Goal: Task Accomplishment & Management: Use online tool/utility

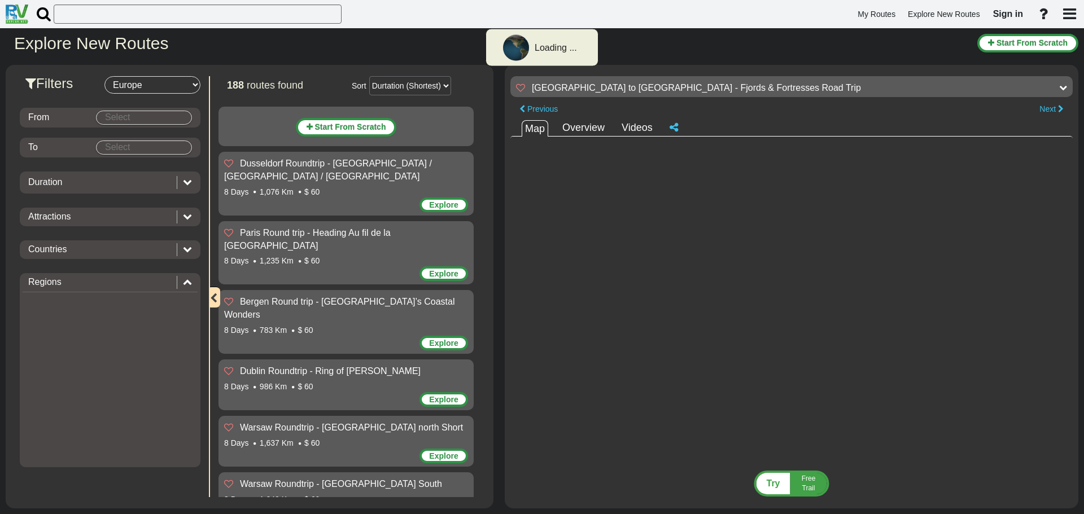
select select "number:1"
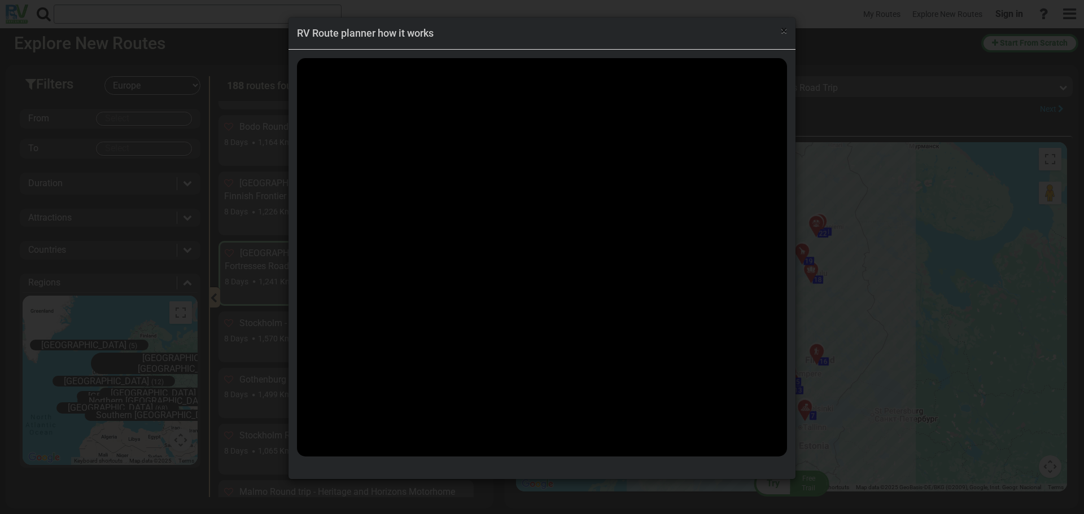
click at [783, 27] on span "×" at bounding box center [784, 31] width 6 height 14
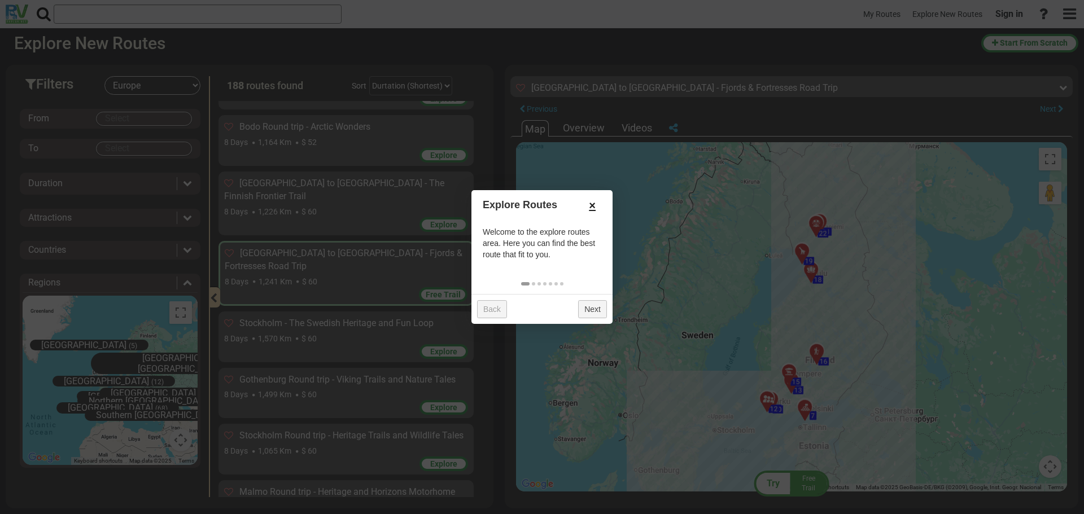
click at [590, 203] on link "×" at bounding box center [592, 205] width 18 height 19
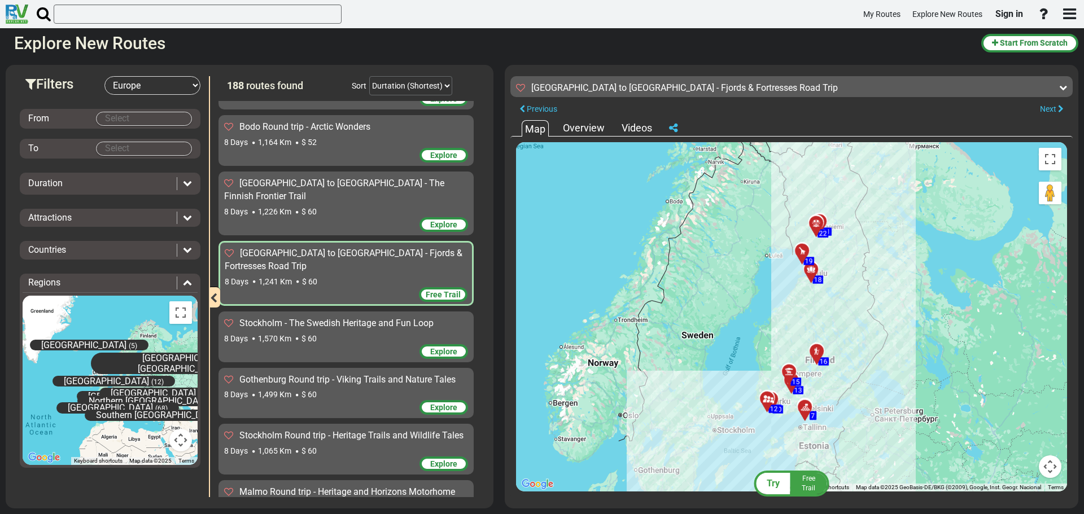
click at [583, 126] on div "Overview" at bounding box center [583, 128] width 47 height 15
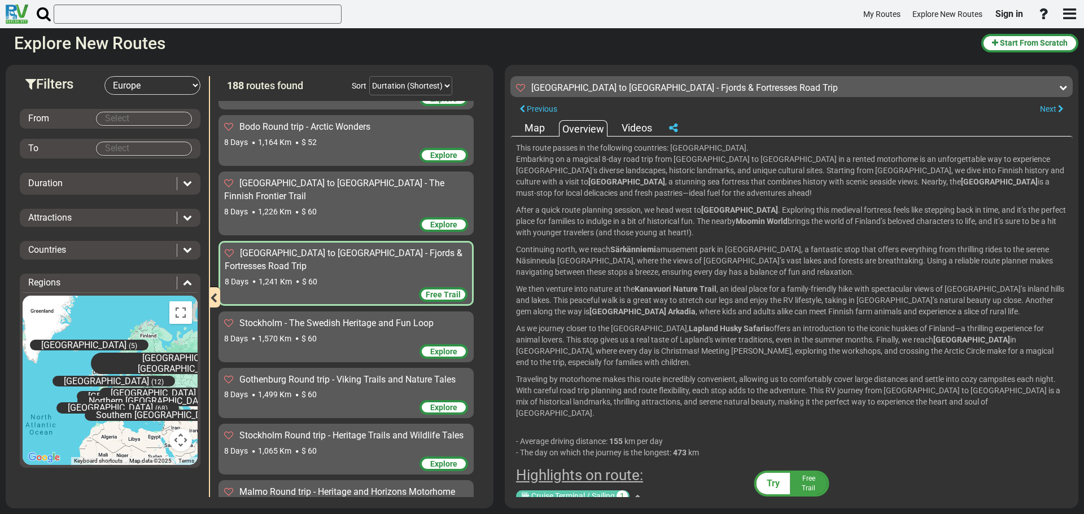
click at [622, 125] on div "Videos" at bounding box center [637, 128] width 36 height 15
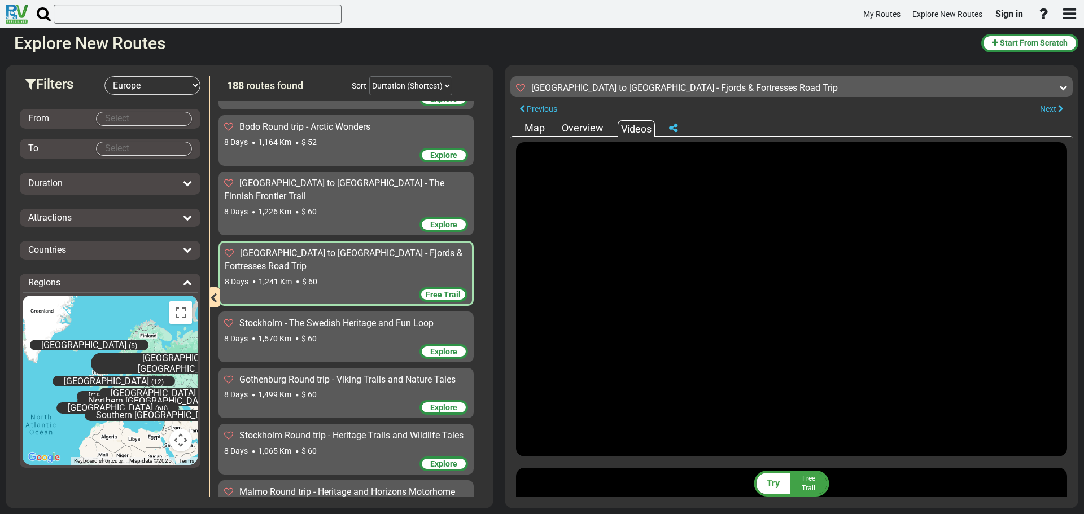
click at [594, 132] on div "Overview" at bounding box center [582, 128] width 47 height 15
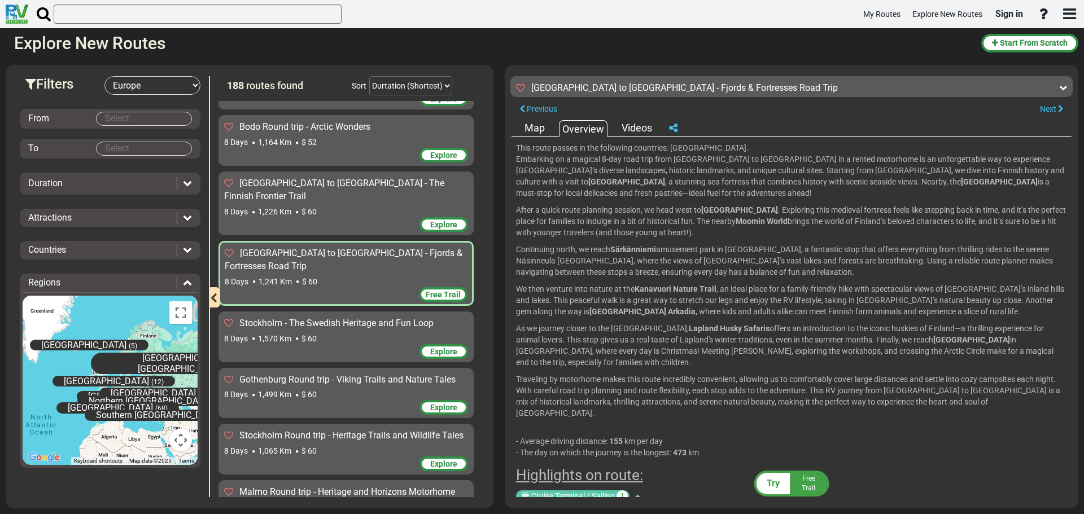
click at [529, 133] on div "Map" at bounding box center [535, 128] width 26 height 15
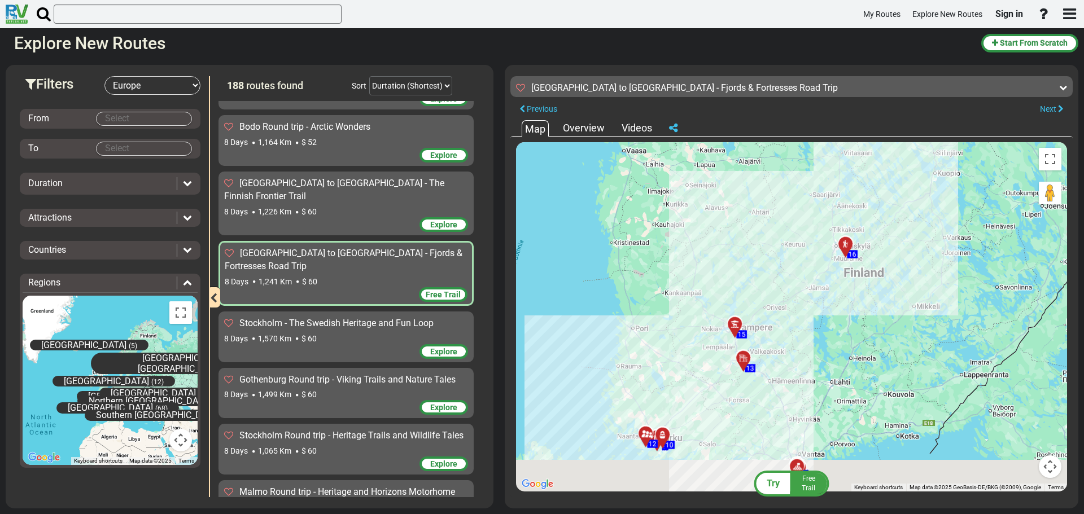
drag, startPoint x: 791, startPoint y: 390, endPoint x: 796, endPoint y: 259, distance: 131.1
click at [796, 259] on div "To activate drag with keyboard, press Alt + Enter. Once in keyboard drag state,…" at bounding box center [791, 317] width 551 height 350
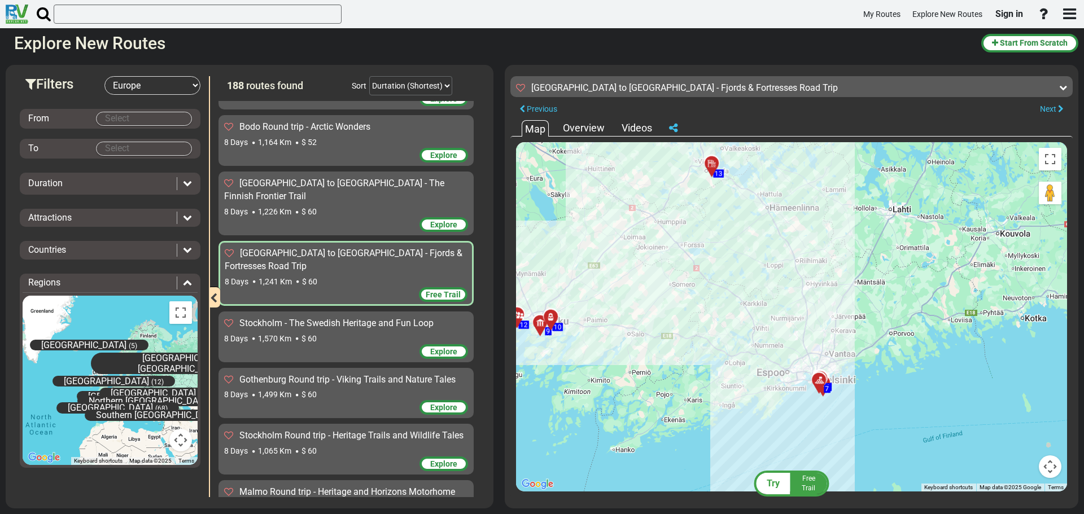
drag, startPoint x: 759, startPoint y: 414, endPoint x: 744, endPoint y: 277, distance: 137.4
click at [744, 277] on div "To activate drag with keyboard, press Alt + Enter. Once in keyboard drag state,…" at bounding box center [791, 317] width 551 height 350
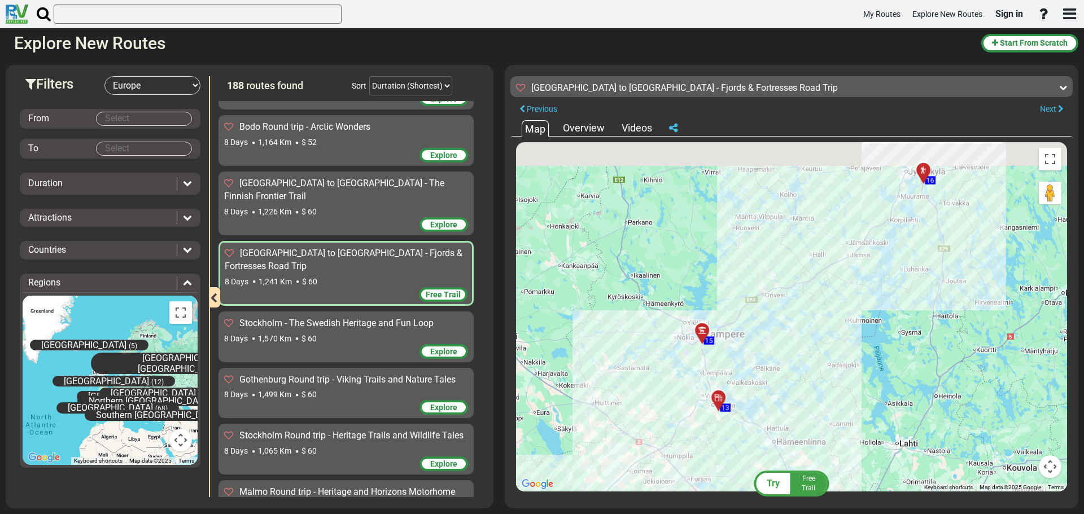
drag, startPoint x: 697, startPoint y: 232, endPoint x: 706, endPoint y: 473, distance: 241.9
click at [706, 477] on div "To activate drag with keyboard, press Alt + Enter. Once in keyboard drag state,…" at bounding box center [791, 317] width 551 height 350
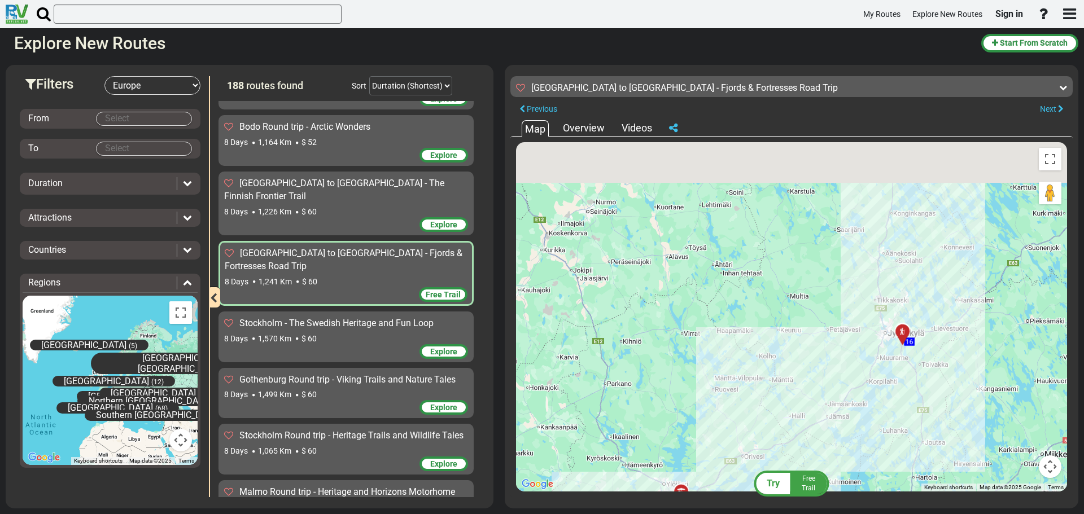
drag, startPoint x: 866, startPoint y: 344, endPoint x: 830, endPoint y: 526, distance: 185.4
click at [830, 514] on html "My Routes Explore New Routes Sign in ×" at bounding box center [542, 257] width 1084 height 514
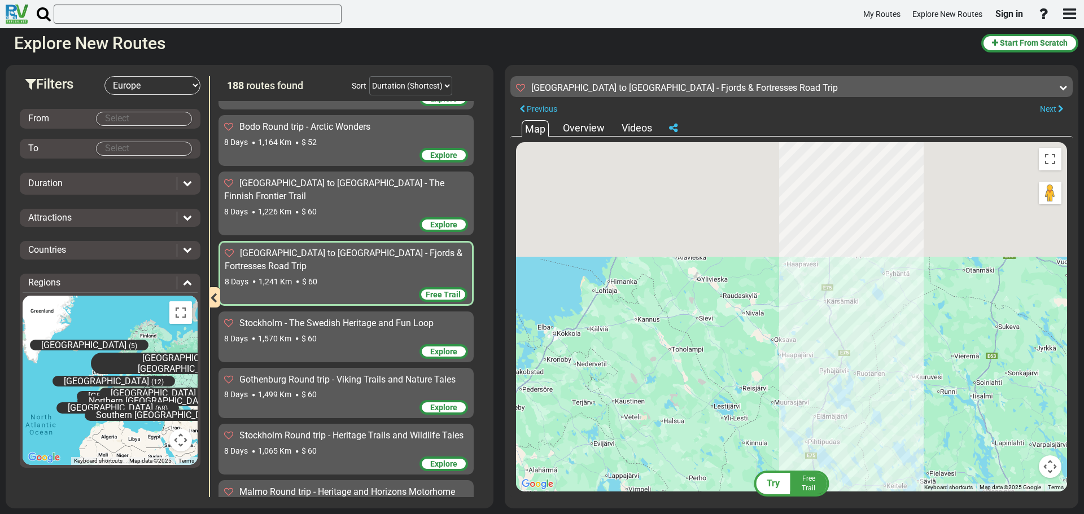
drag, startPoint x: 840, startPoint y: 458, endPoint x: 826, endPoint y: 534, distance: 76.9
click at [826, 514] on html "My Routes Explore New Routes Sign in ×" at bounding box center [542, 257] width 1084 height 514
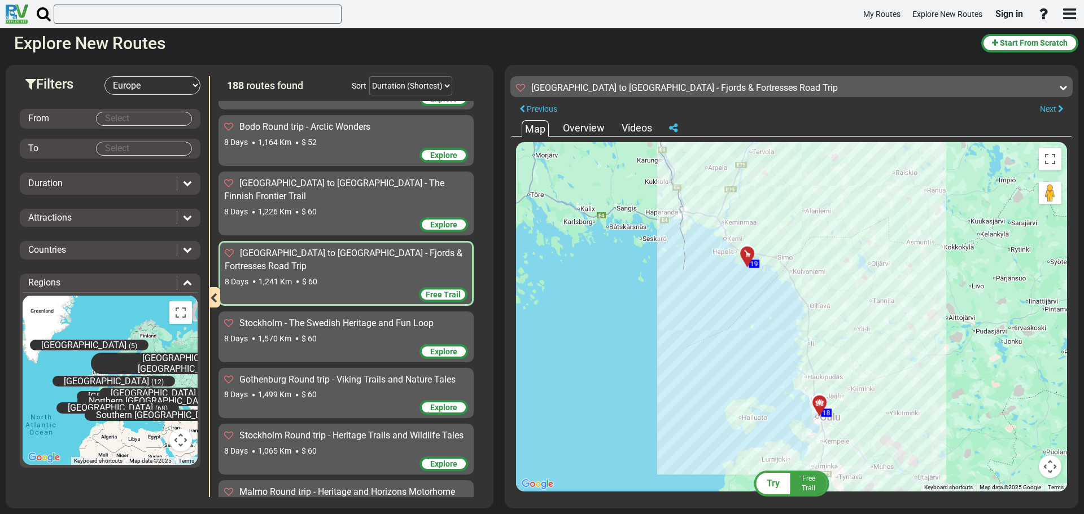
drag, startPoint x: 801, startPoint y: 283, endPoint x: 896, endPoint y: 541, distance: 274.2
click at [896, 514] on html "My Routes Explore New Routes Sign in ×" at bounding box center [542, 257] width 1084 height 514
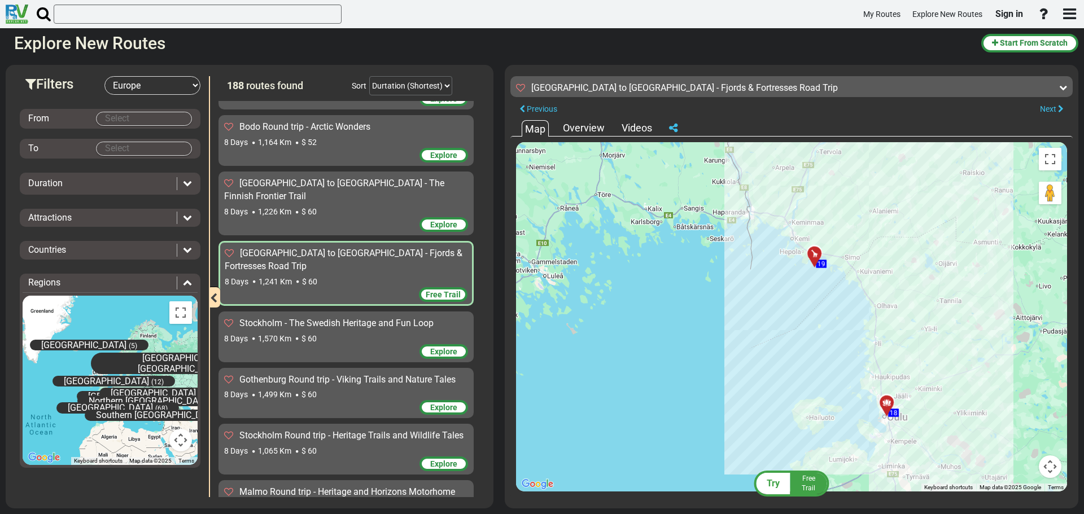
drag, startPoint x: 823, startPoint y: 120, endPoint x: 846, endPoint y: 215, distance: 97.2
click at [846, 215] on div "Map Overview Videos To navigate the map with touch gestures double-tap and hold…" at bounding box center [791, 309] width 562 height 378
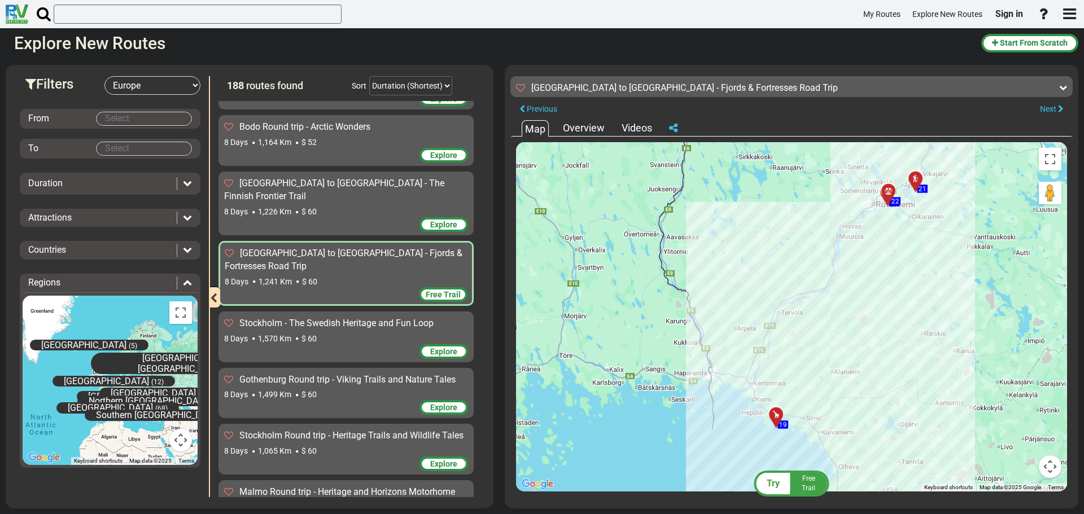
drag, startPoint x: 863, startPoint y: 206, endPoint x: 762, endPoint y: 173, distance: 106.3
click at [763, 176] on div "To activate drag with keyboard, press Alt + Enter. Once in keyboard drag state,…" at bounding box center [791, 317] width 551 height 350
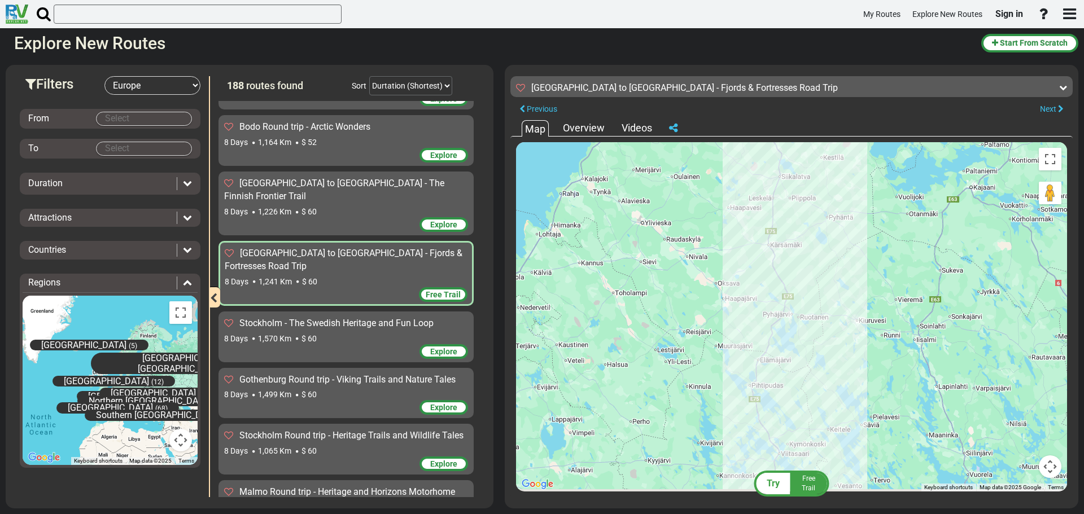
drag, startPoint x: 793, startPoint y: 444, endPoint x: 802, endPoint y: 185, distance: 259.3
click at [802, 197] on div "To activate drag with keyboard, press Alt + Enter. Once in keyboard drag state,…" at bounding box center [791, 317] width 551 height 350
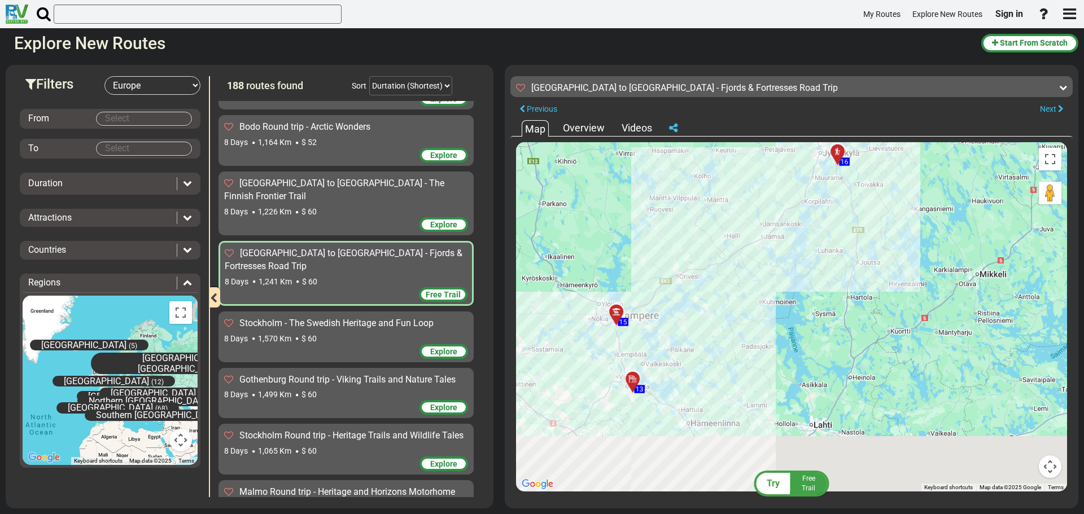
drag, startPoint x: 662, startPoint y: 442, endPoint x: 772, endPoint y: 167, distance: 296.4
click at [771, 170] on div "To activate drag with keyboard, press Alt + Enter. Once in keyboard drag state,…" at bounding box center [791, 317] width 551 height 350
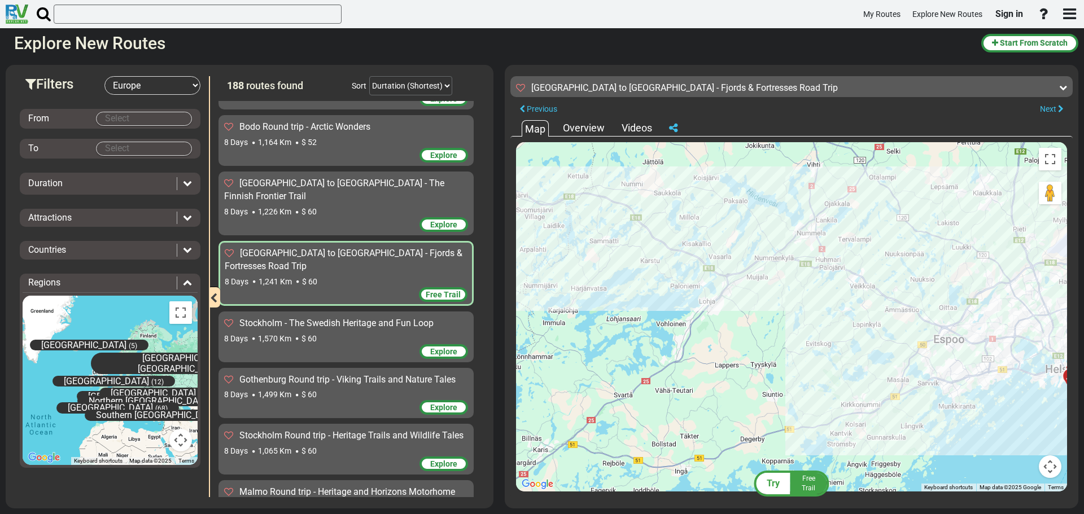
drag, startPoint x: 621, startPoint y: 265, endPoint x: 893, endPoint y: 357, distance: 287.3
click at [893, 357] on div "To activate drag with keyboard, press Alt + Enter. Once in keyboard drag state,…" at bounding box center [791, 317] width 551 height 350
drag, startPoint x: 788, startPoint y: 337, endPoint x: 941, endPoint y: 366, distance: 155.7
click at [941, 366] on div "To activate drag with keyboard, press Alt + Enter. Once in keyboard drag state,…" at bounding box center [791, 317] width 551 height 350
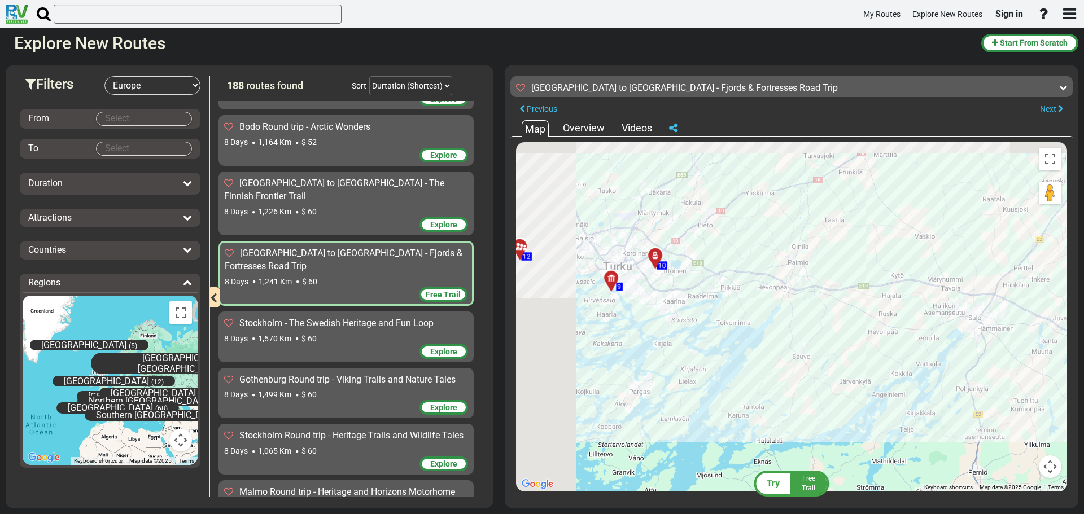
click at [911, 361] on div "To activate drag with keyboard, press Alt + Enter. Once in keyboard drag state,…" at bounding box center [791, 317] width 551 height 350
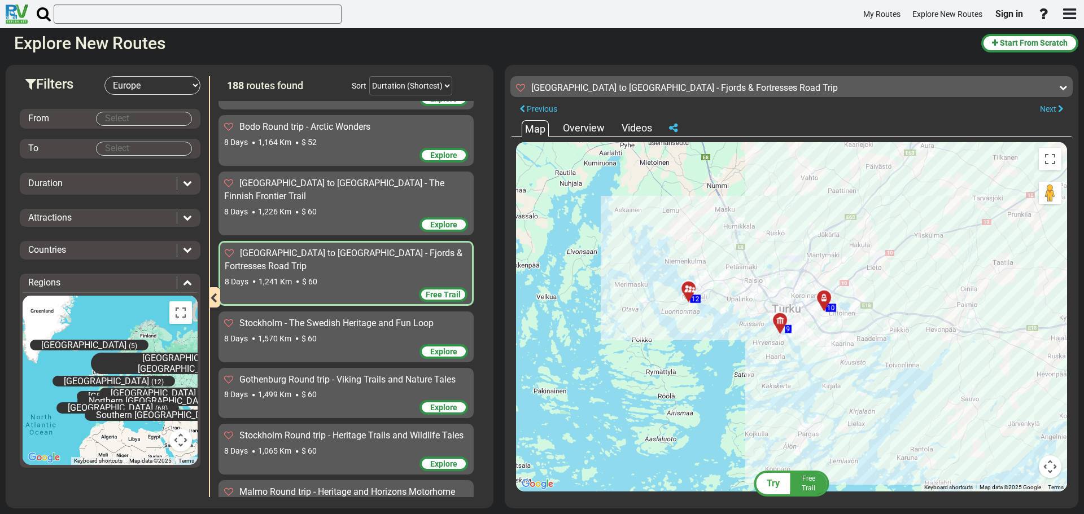
drag, startPoint x: 961, startPoint y: 379, endPoint x: 711, endPoint y: 336, distance: 253.3
click at [711, 336] on div "To activate drag with keyboard, press Alt + Enter. Once in keyboard drag state,…" at bounding box center [791, 317] width 551 height 350
click at [187, 181] on icon at bounding box center [187, 182] width 9 height 9
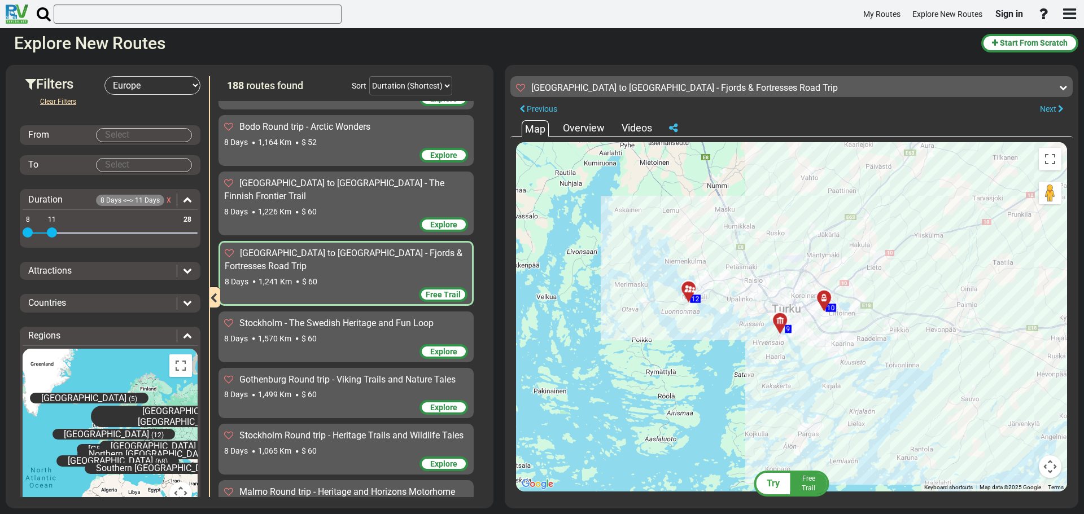
drag, startPoint x: 190, startPoint y: 216, endPoint x: 54, endPoint y: 228, distance: 136.6
click at [54, 233] on div "8 28 8 11" at bounding box center [110, 234] width 175 height 2
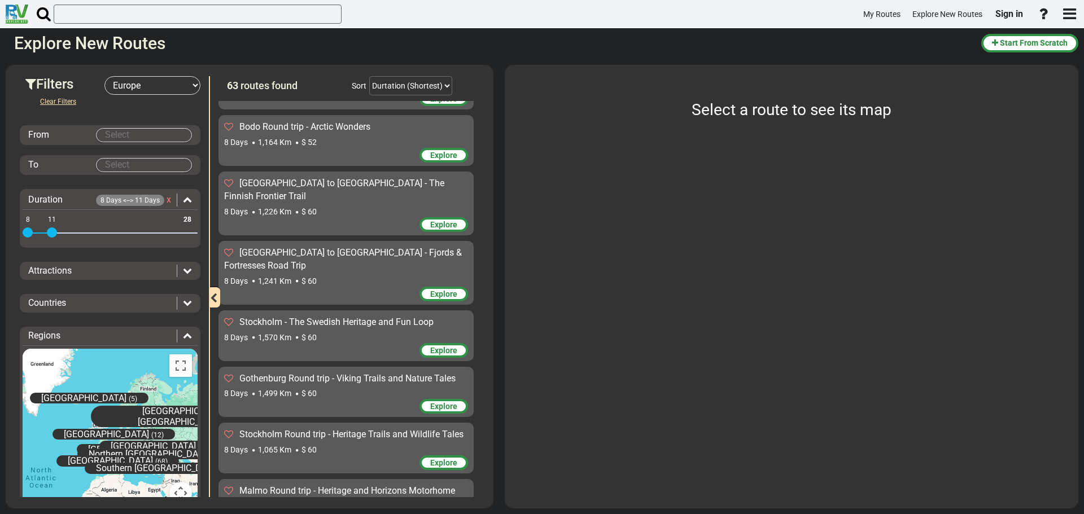
click at [184, 272] on icon at bounding box center [187, 270] width 9 height 9
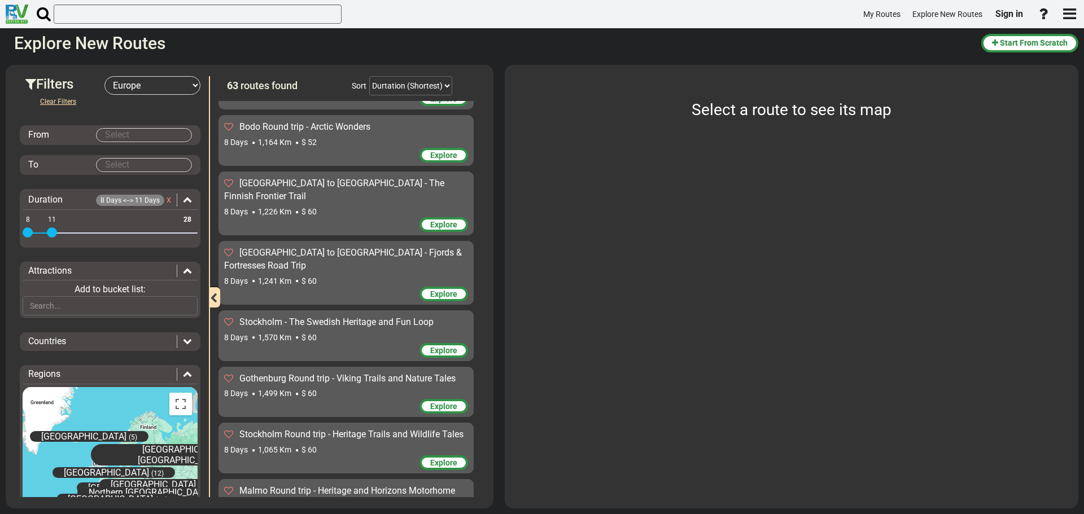
click at [184, 272] on icon at bounding box center [187, 270] width 9 height 9
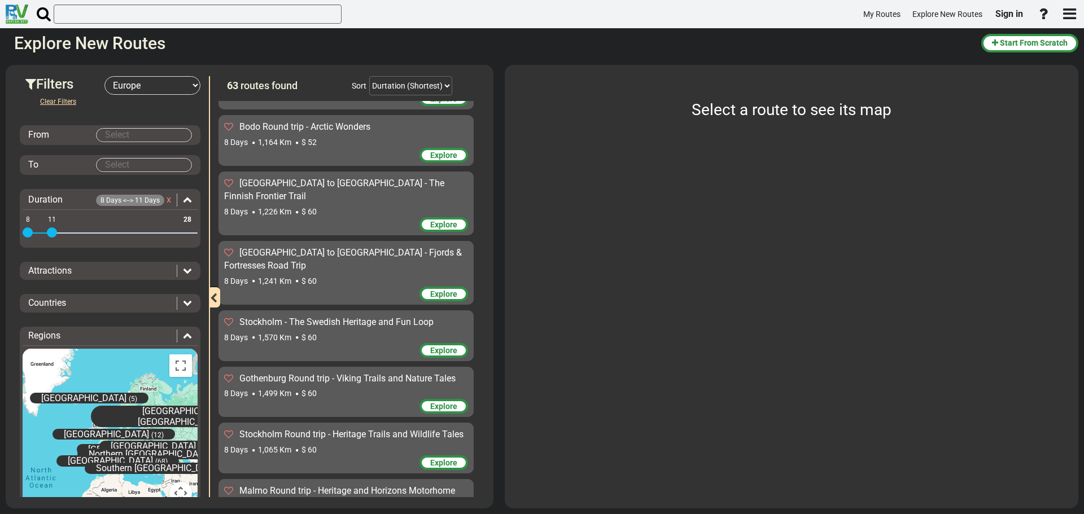
scroll to position [34, 0]
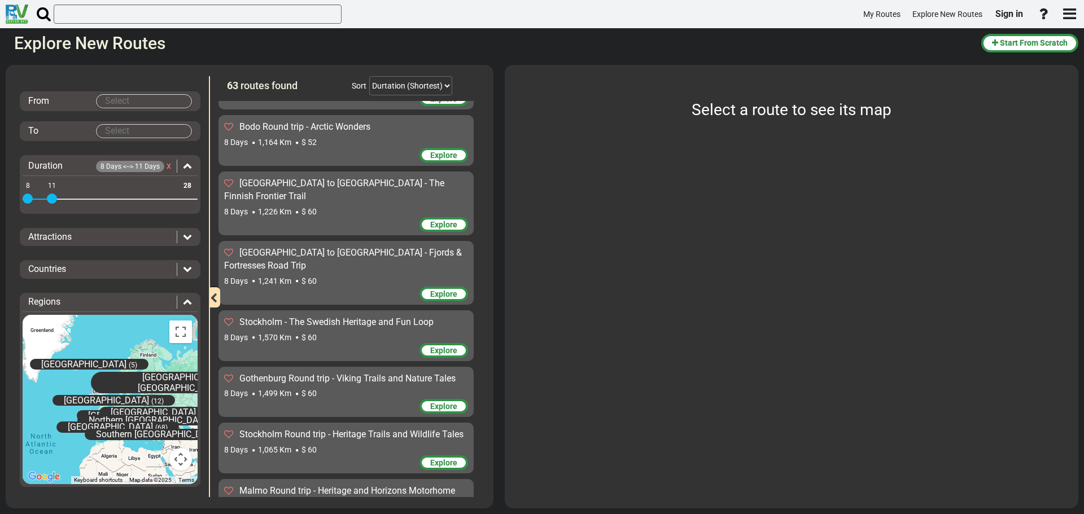
click at [152, 376] on span "[GEOGRAPHIC_DATA] / [GEOGRAPHIC_DATA]" at bounding box center [186, 382] width 96 height 21
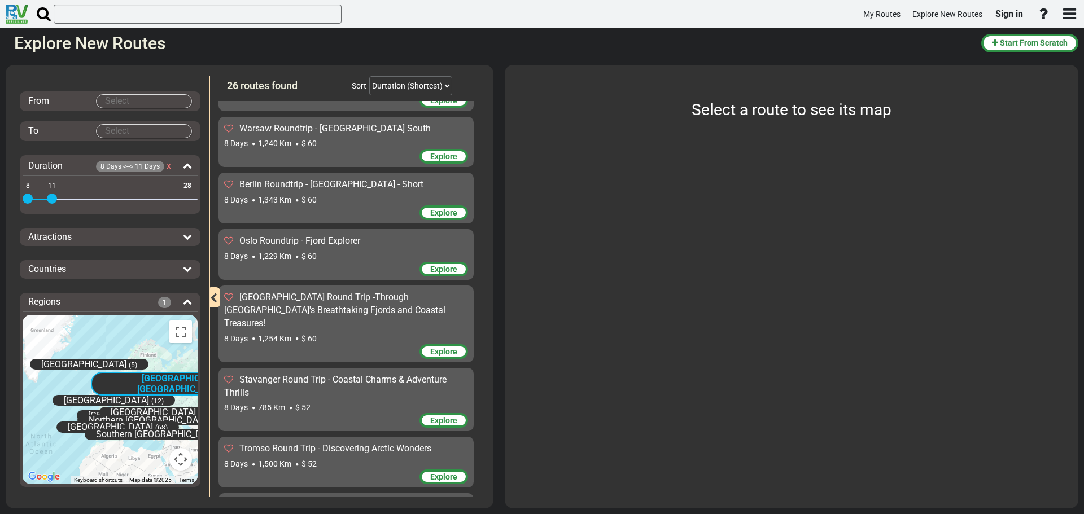
scroll to position [0, 0]
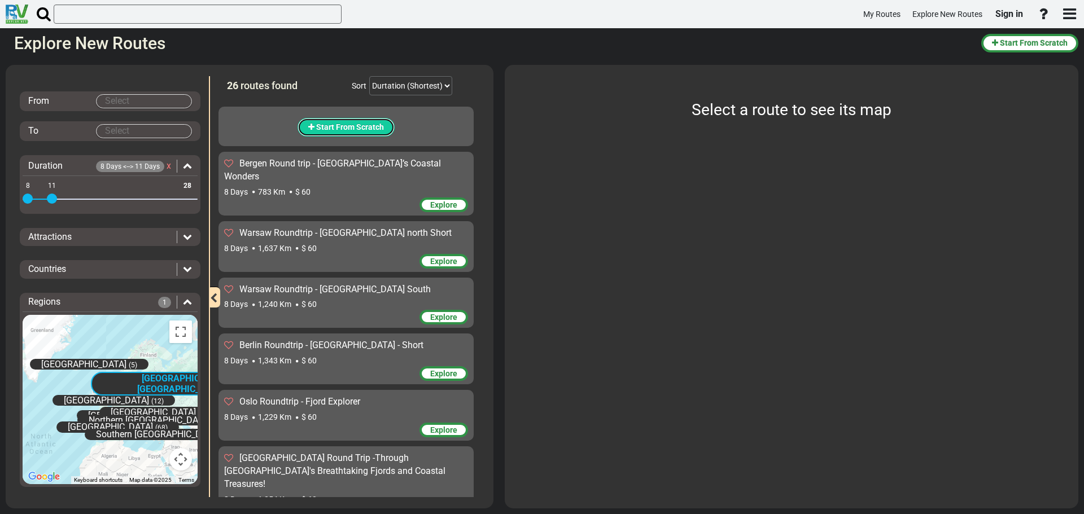
click at [345, 123] on span "Start From Scratch" at bounding box center [350, 127] width 68 height 9
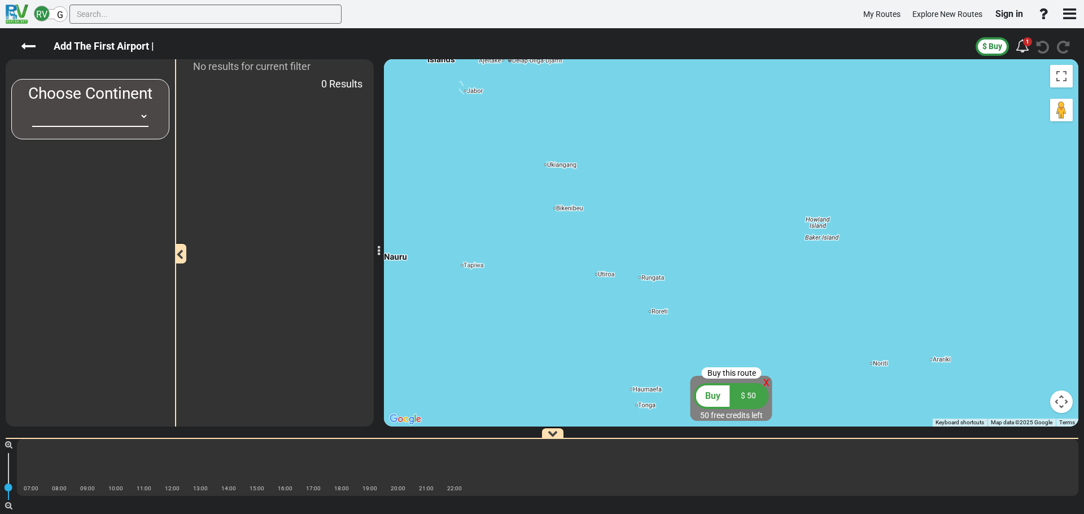
click at [145, 113] on select "[GEOGRAPHIC_DATA] [GEOGRAPHIC_DATA] [GEOGRAPHIC_DATA] [GEOGRAPHIC_DATA] [GEOGRA…" at bounding box center [90, 116] width 116 height 21
select select "number:1"
click at [32, 106] on select "[GEOGRAPHIC_DATA] [GEOGRAPHIC_DATA] [GEOGRAPHIC_DATA] [GEOGRAPHIC_DATA] [GEOGRA…" at bounding box center [90, 116] width 116 height 21
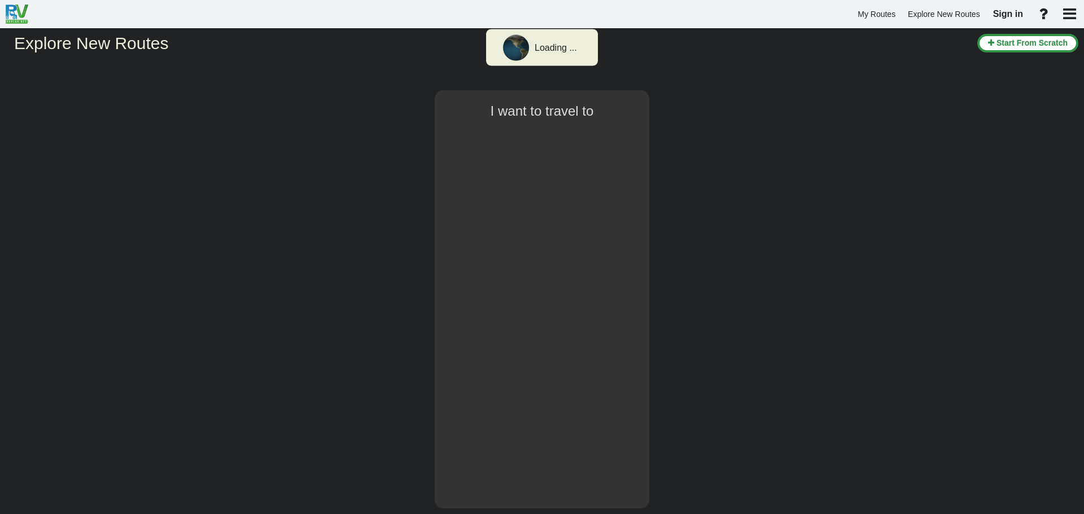
select select "number:1"
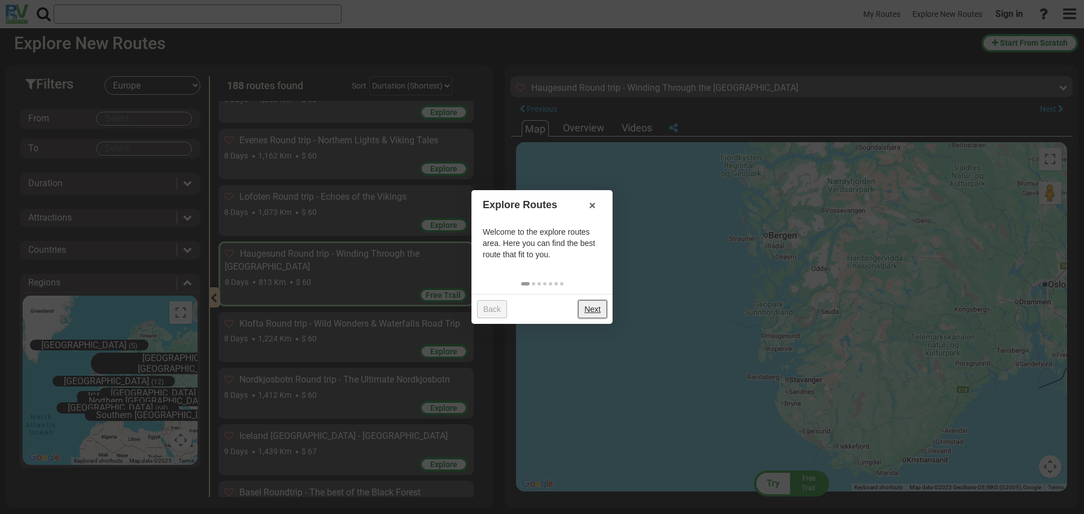
click at [603, 310] on link "Next" at bounding box center [592, 309] width 29 height 18
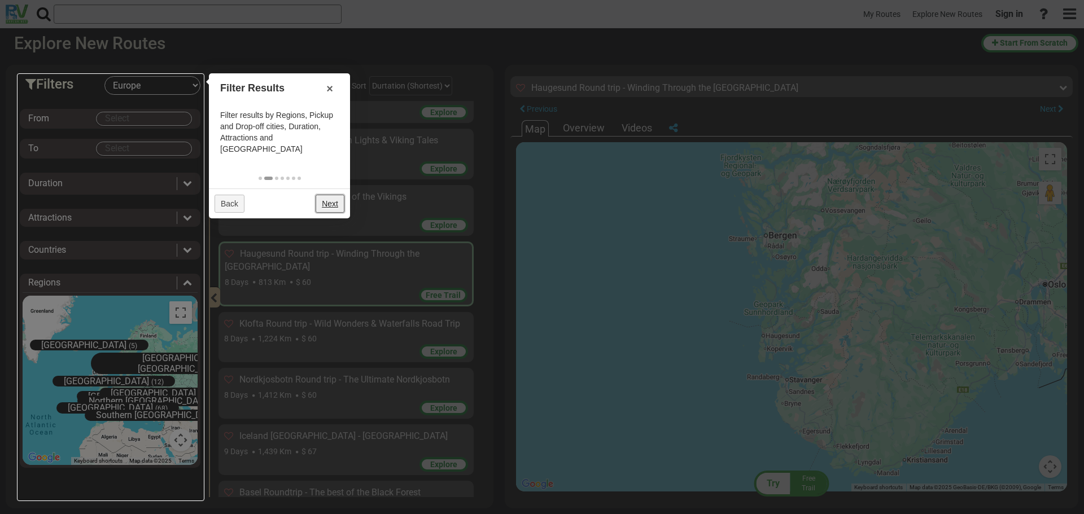
click at [333, 195] on link "Next" at bounding box center [330, 204] width 29 height 18
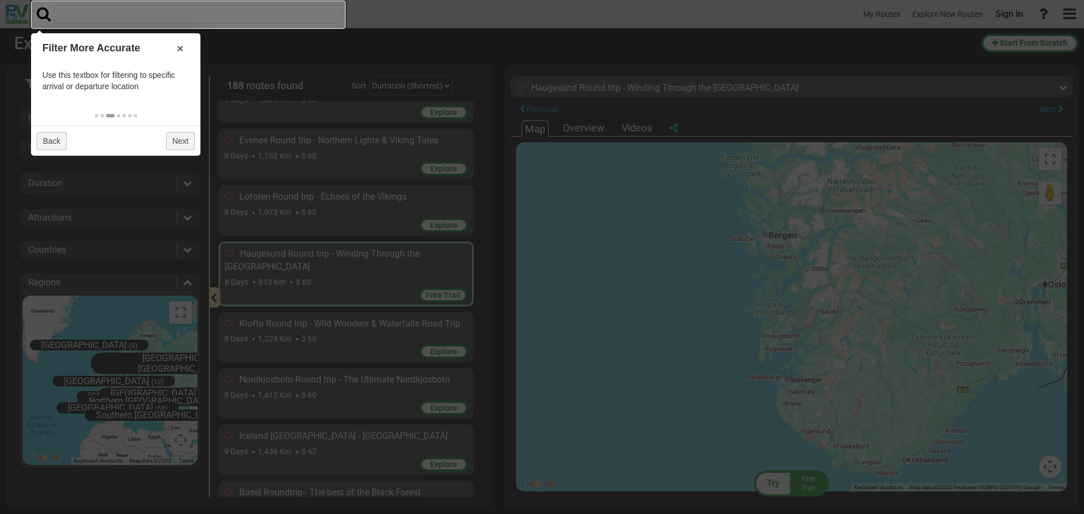
click at [311, 139] on div at bounding box center [542, 257] width 1084 height 514
click at [182, 47] on link "×" at bounding box center [180, 48] width 18 height 19
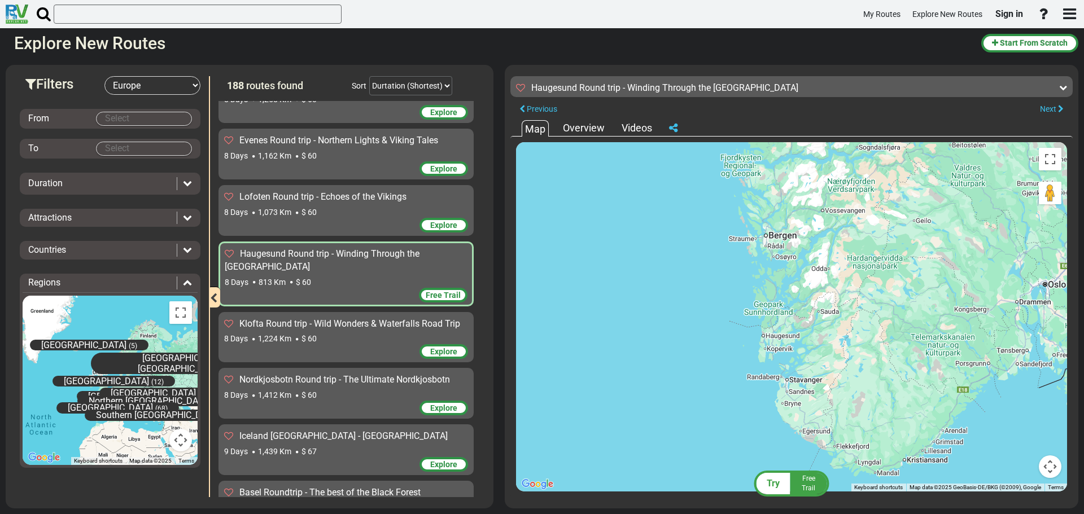
click at [340, 288] on div "Free Trail" at bounding box center [346, 296] width 243 height 17
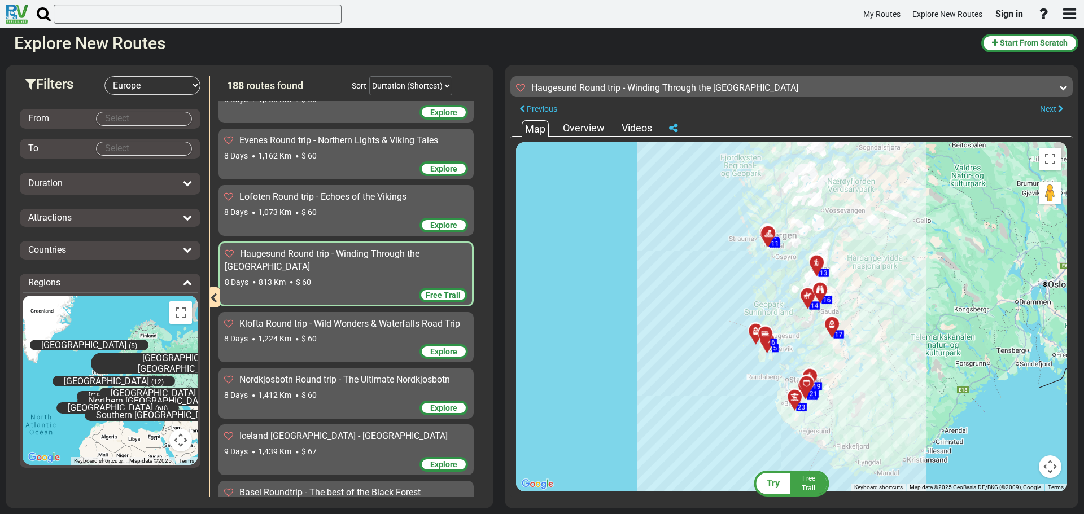
click at [590, 129] on div "Overview" at bounding box center [583, 128] width 47 height 15
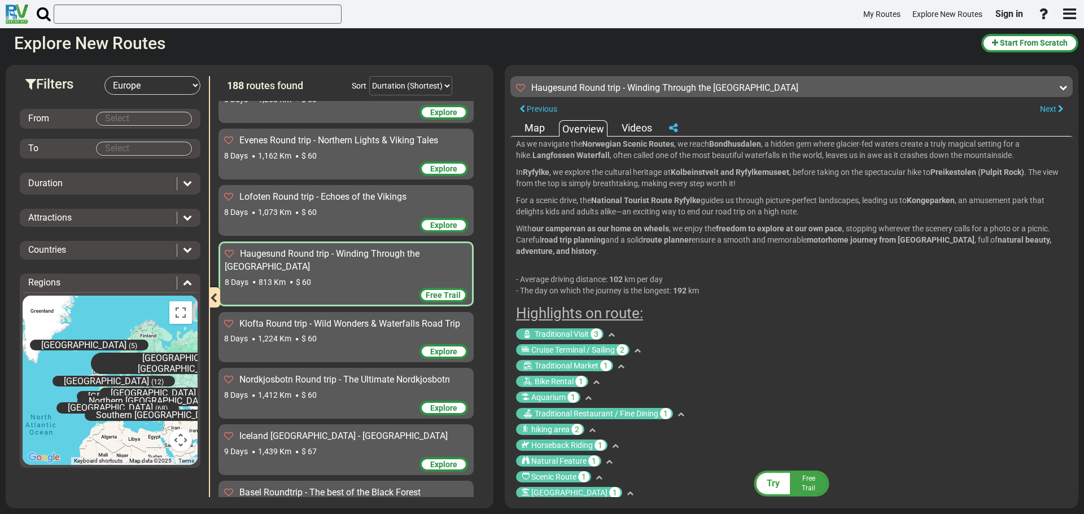
scroll to position [129, 0]
click at [590, 394] on icon at bounding box center [588, 397] width 7 height 7
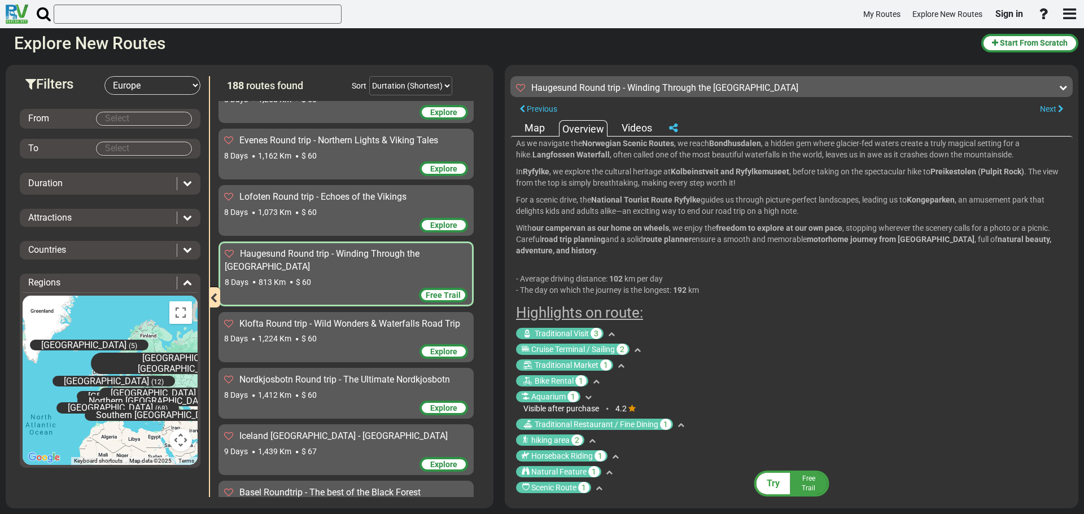
click at [591, 394] on icon at bounding box center [588, 397] width 7 height 7
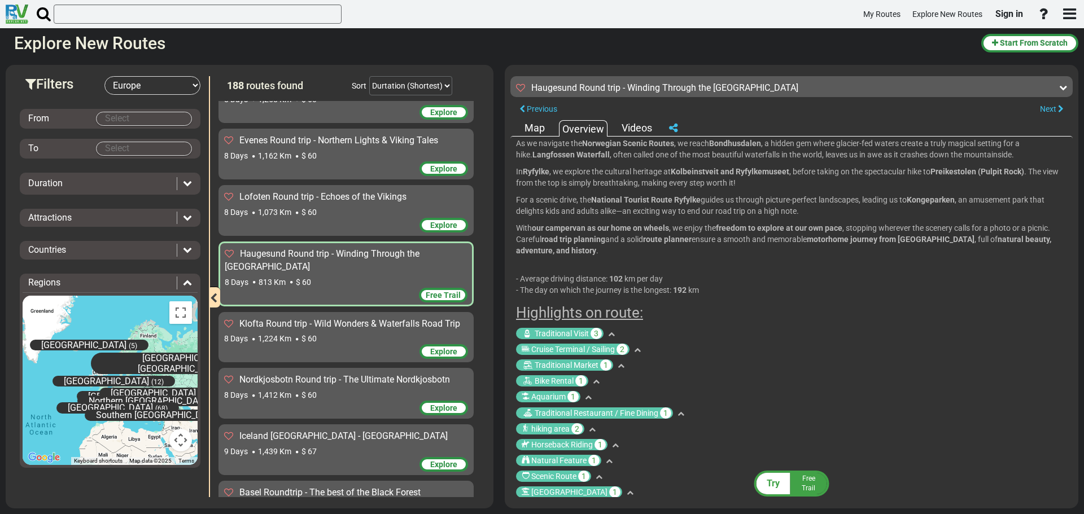
scroll to position [0, 0]
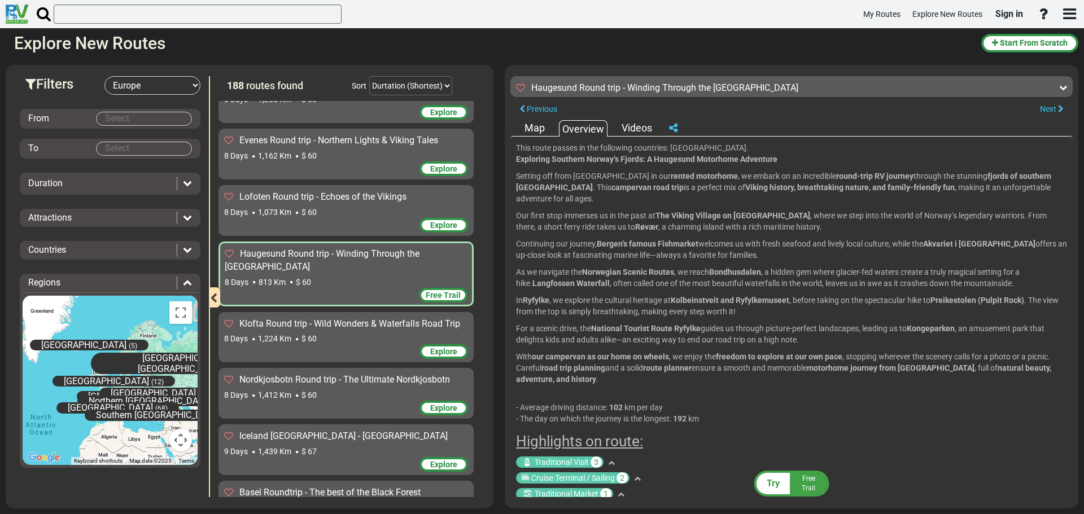
click at [633, 123] on div "Videos" at bounding box center [637, 128] width 36 height 15
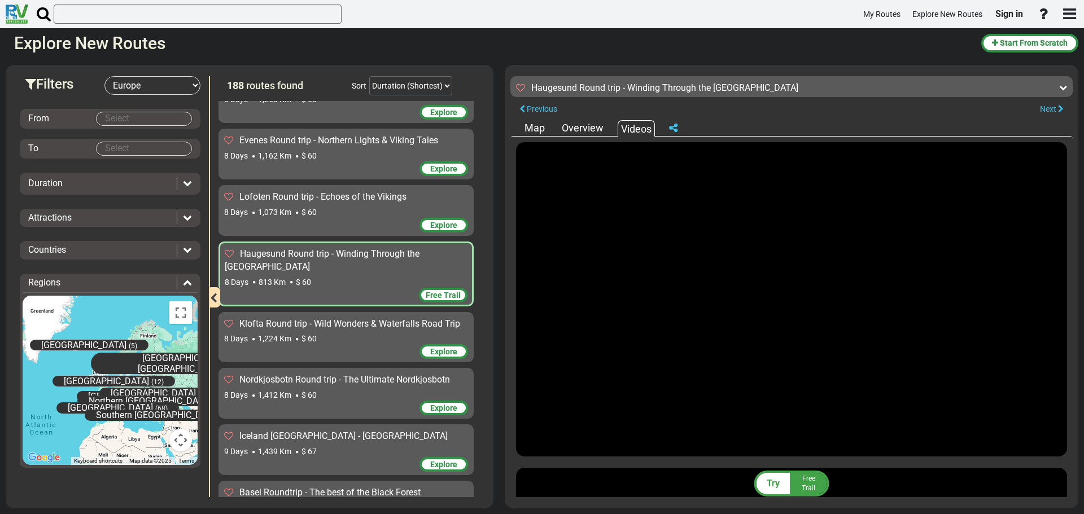
click at [583, 128] on div "Overview" at bounding box center [582, 128] width 47 height 15
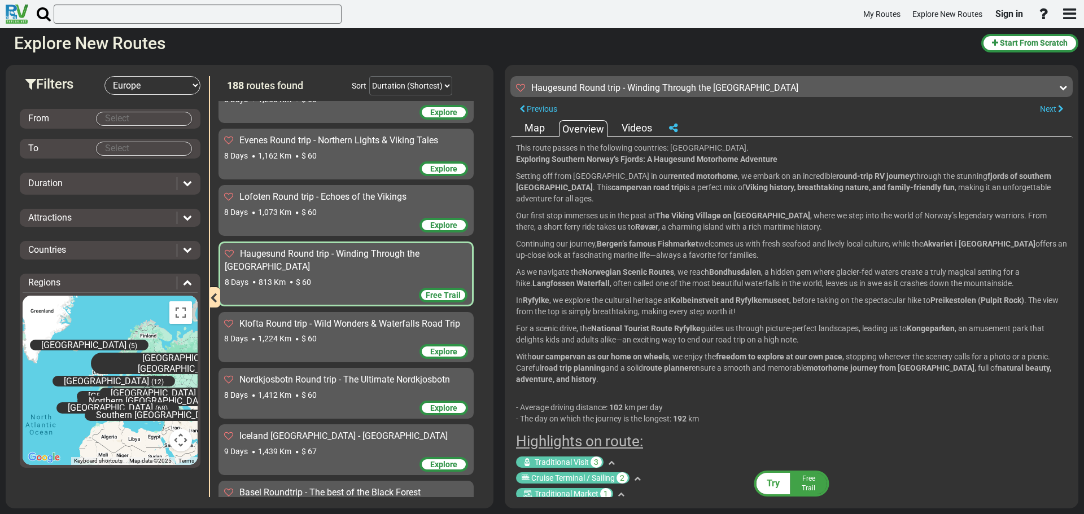
click at [527, 122] on div "Map" at bounding box center [535, 128] width 26 height 15
